Goal: Task Accomplishment & Management: Use online tool/utility

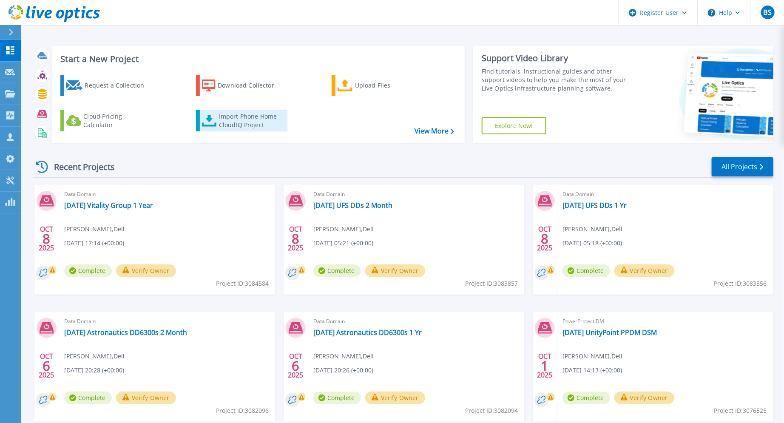
click at [254, 120] on div "Import Phone Home CloudIQ Project" at bounding box center [252, 120] width 66 height 17
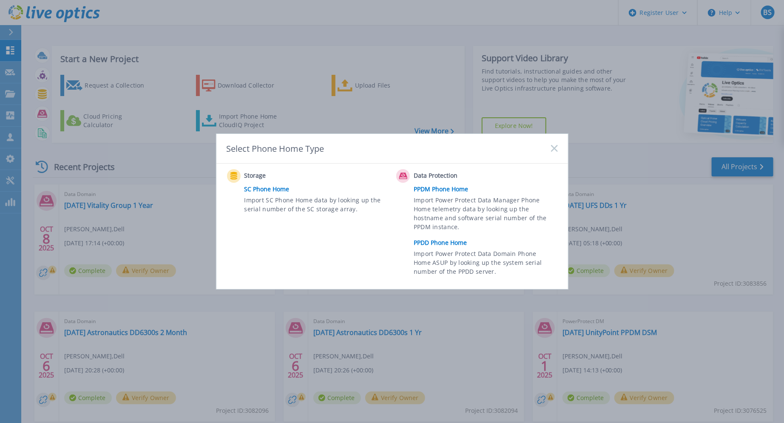
click at [438, 240] on link "PPDD Phone Home" at bounding box center [488, 242] width 148 height 13
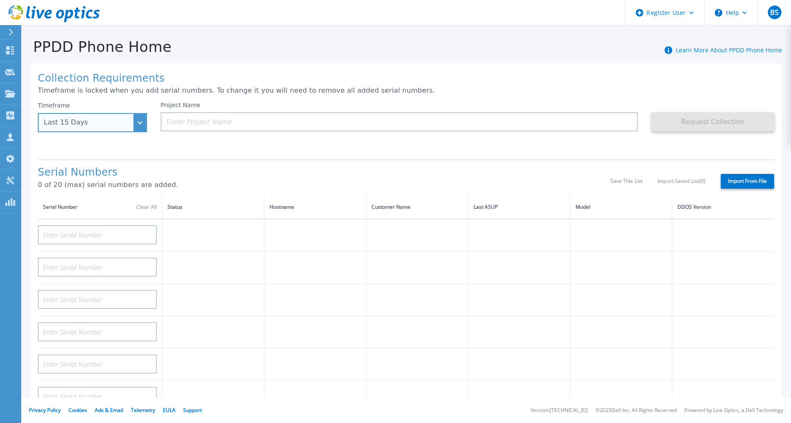
click at [137, 117] on div "Last 15 Days" at bounding box center [92, 122] width 109 height 19
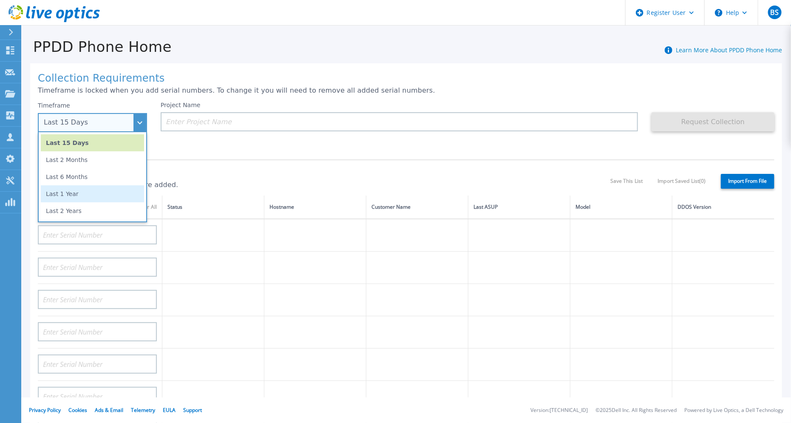
click at [91, 197] on li "Last 1 Year" at bounding box center [92, 193] width 103 height 17
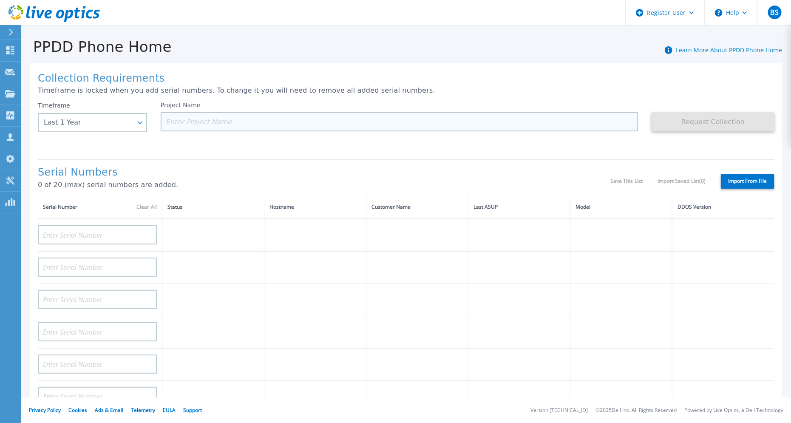
click at [215, 125] on input at bounding box center [399, 121] width 477 height 19
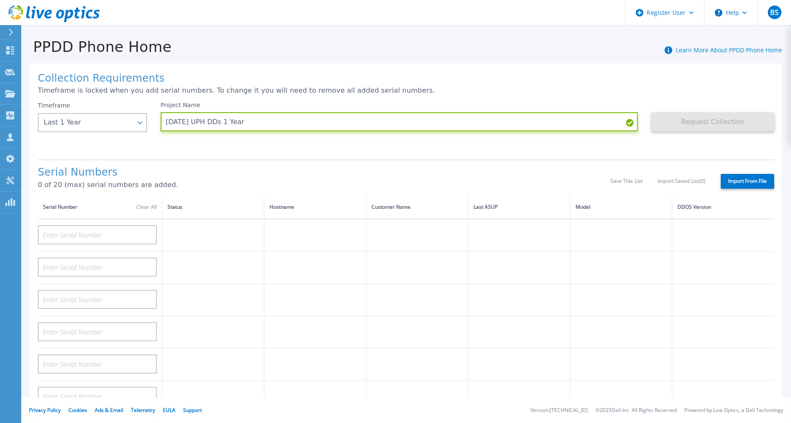
type input "[DATE] UPH DDs 1 Year"
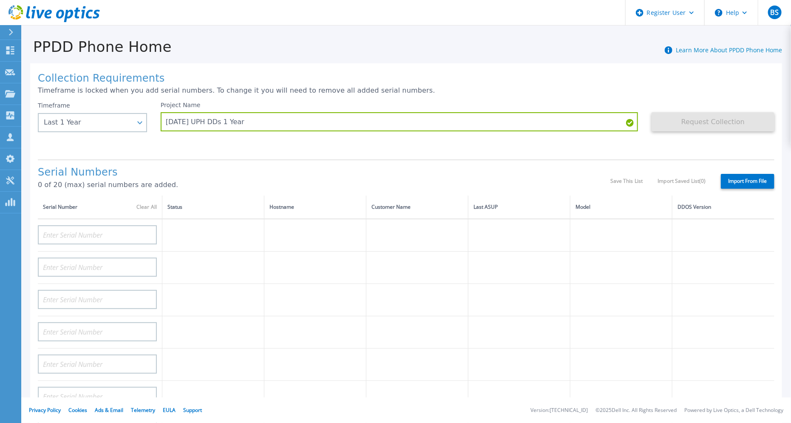
click at [731, 176] on label "Import From File" at bounding box center [748, 181] width 54 height 15
click at [0, 0] on input "Import From File" at bounding box center [0, 0] width 0 height 0
type input "APX00222916146"
type input "APX00222823677"
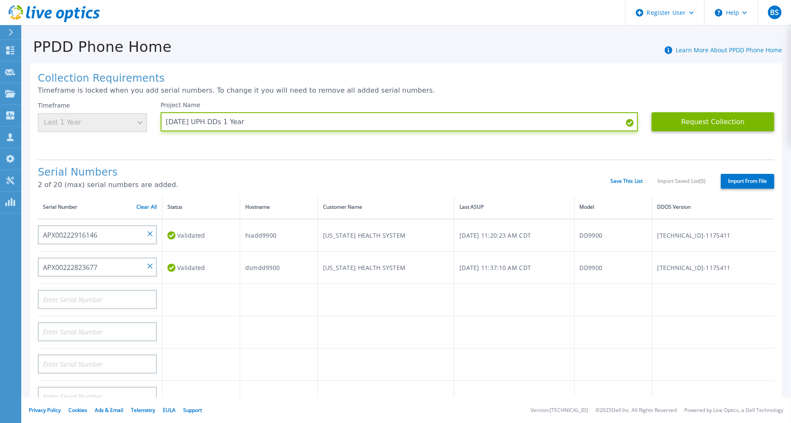
drag, startPoint x: 307, startPoint y: 117, endPoint x: 151, endPoint y: 121, distance: 156.1
click at [151, 121] on div "Timeframe Last 1 Year Project Name [DATE] UPH DDs 1 Year Request Collection Thi…" at bounding box center [406, 127] width 737 height 51
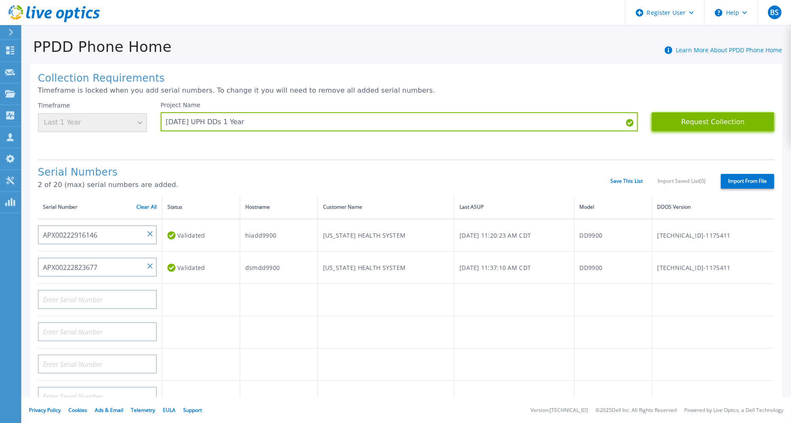
click at [687, 123] on button "Request Collection" at bounding box center [713, 121] width 123 height 19
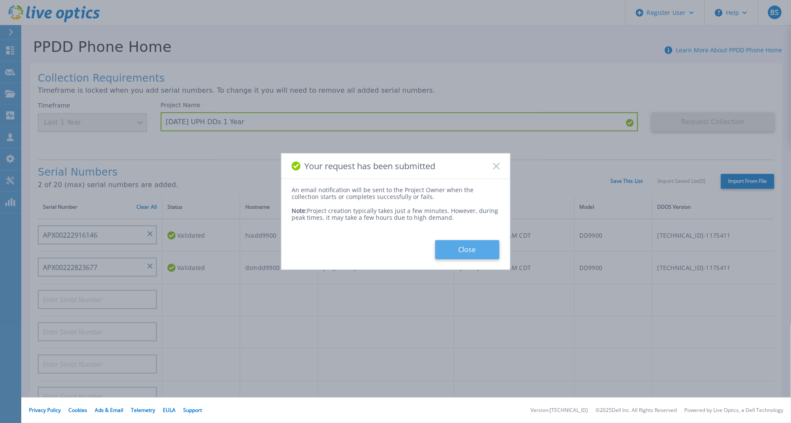
click at [461, 242] on button "Close" at bounding box center [467, 249] width 64 height 19
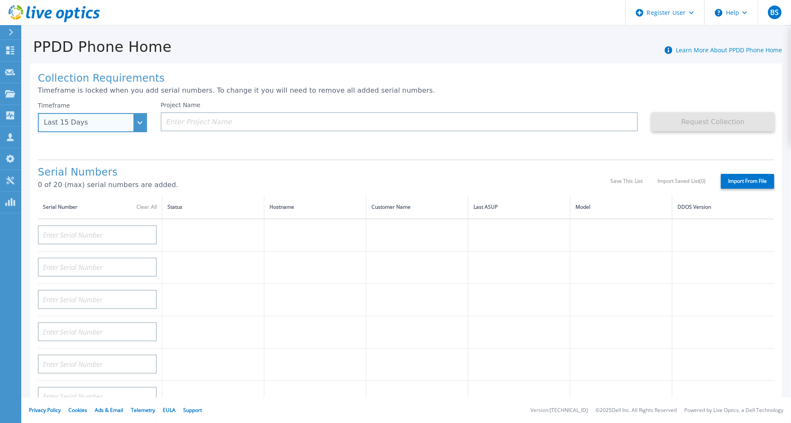
click at [139, 125] on div "Last 15 Days" at bounding box center [92, 122] width 109 height 19
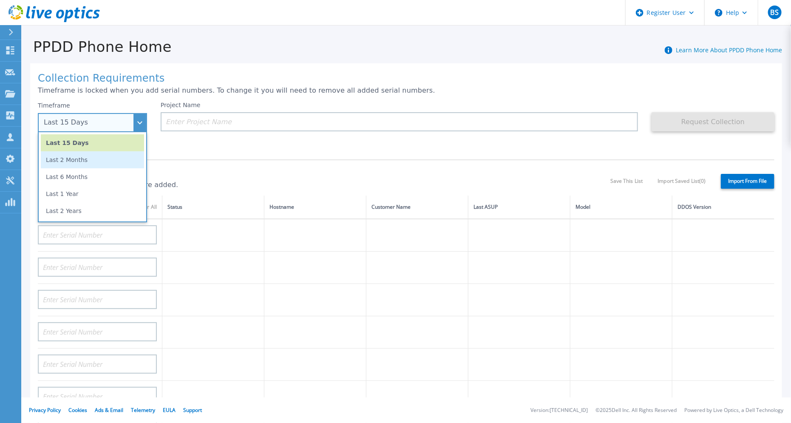
click at [91, 159] on li "Last 2 Months" at bounding box center [92, 159] width 103 height 17
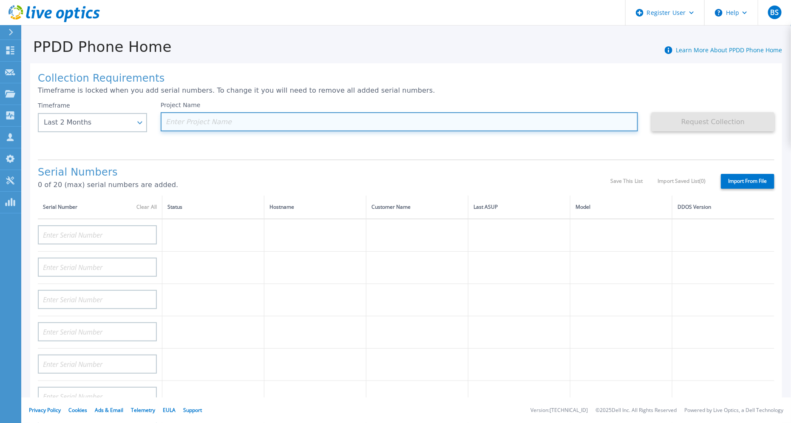
click at [215, 122] on input at bounding box center [399, 121] width 477 height 19
paste input "[DATE] UPH DDs 1 Year"
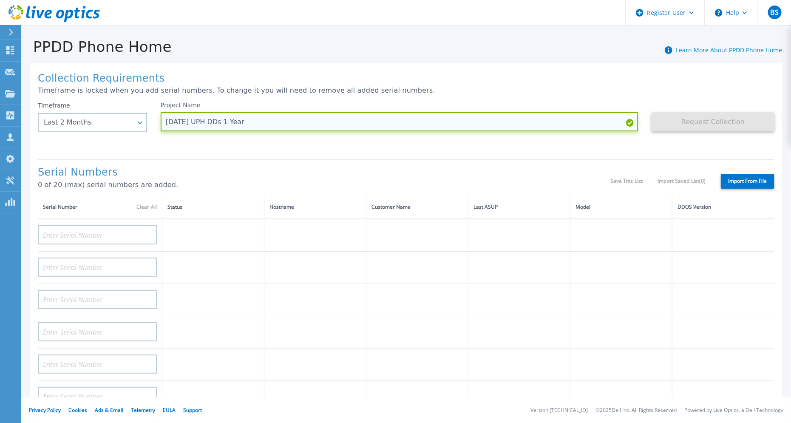
drag, startPoint x: 230, startPoint y: 121, endPoint x: 256, endPoint y: 123, distance: 26.4
click at [256, 123] on input "[DATE] UPH DDs 1 Year" at bounding box center [399, 121] width 477 height 19
type input "[DATE] UPH DDs 2 Month"
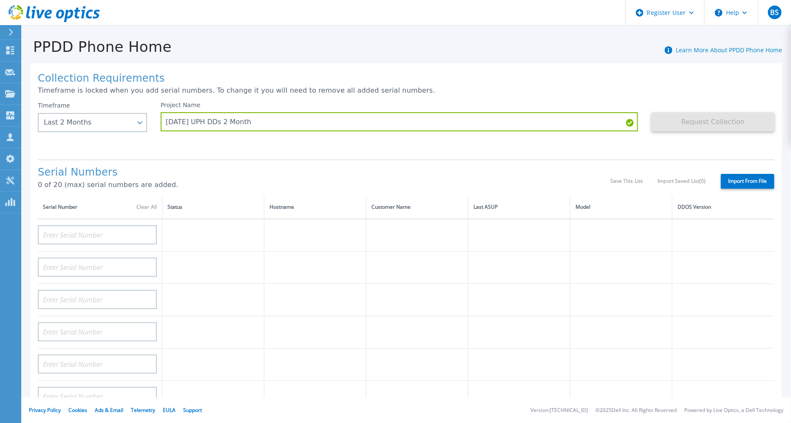
click at [746, 181] on label "Import From File" at bounding box center [748, 181] width 54 height 15
click at [0, 0] on input "Import From File" at bounding box center [0, 0] width 0 height 0
type input "APX00222916146"
type input "APX00222823677"
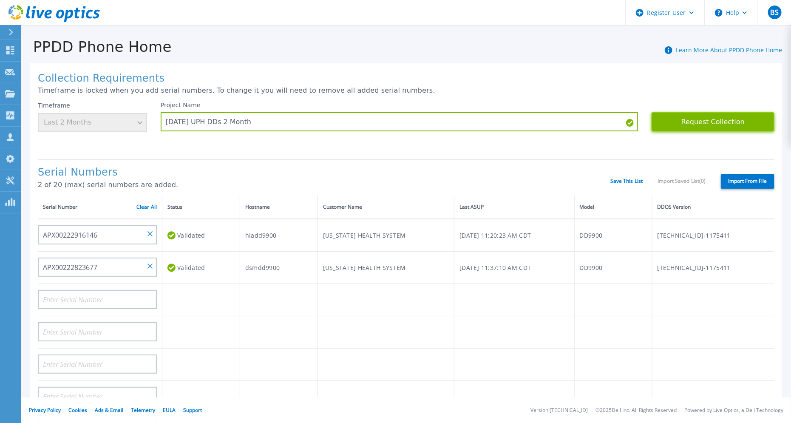
click at [696, 122] on button "Request Collection" at bounding box center [713, 121] width 123 height 19
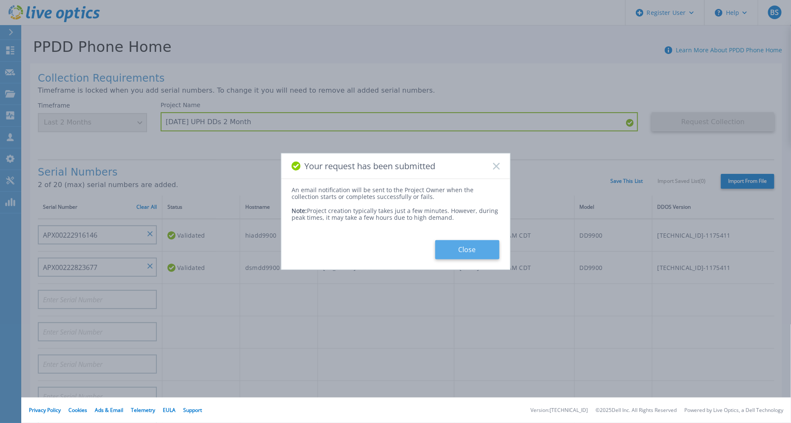
click at [474, 247] on button "Close" at bounding box center [467, 249] width 64 height 19
